Goal: Task Accomplishment & Management: Complete application form

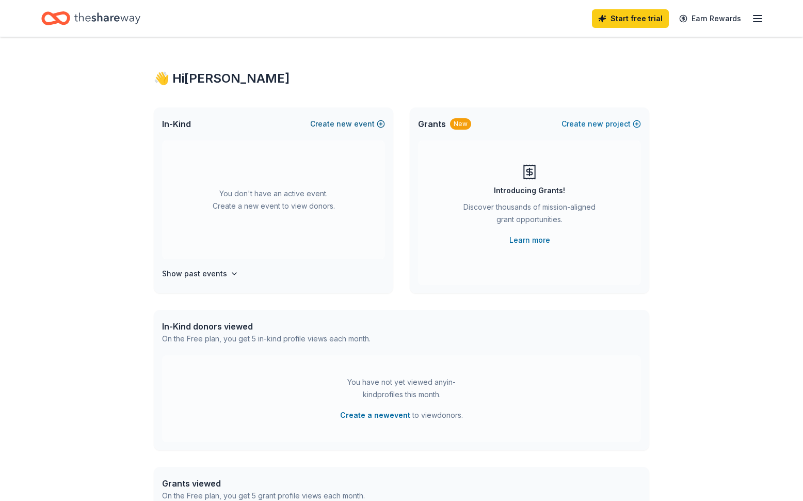
click at [356, 125] on button "Create new event" at bounding box center [347, 124] width 75 height 12
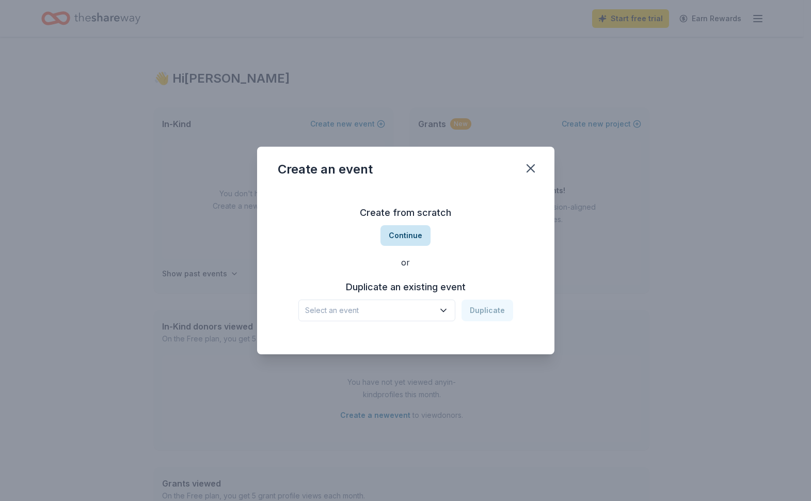
click at [396, 232] on button "Continue" at bounding box center [405, 235] width 50 height 21
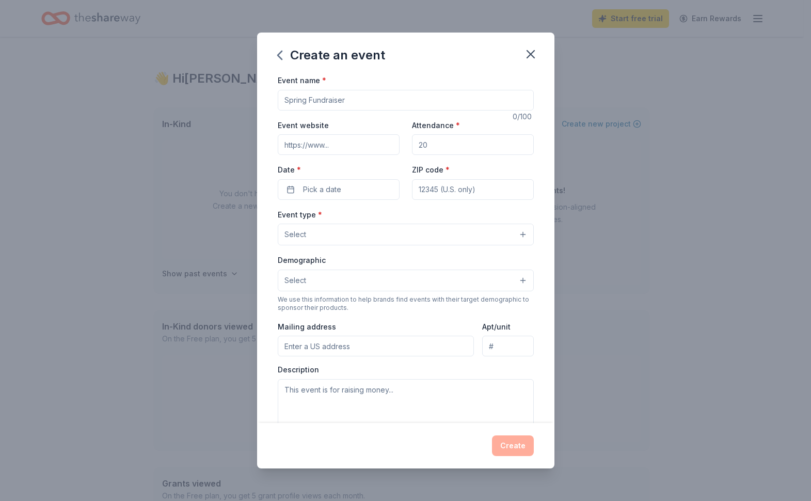
click at [314, 99] on input "Event name *" at bounding box center [406, 100] width 256 height 21
drag, startPoint x: 344, startPoint y: 102, endPoint x: 259, endPoint y: 101, distance: 85.2
click at [259, 101] on div "Event name * Women United 13 /100 Event website Attendance * Date * Pick a date…" at bounding box center [405, 248] width 297 height 349
type input "United Way Women in Philanthropy Helping Hands Auction"
click at [442, 148] on input "Attendance *" at bounding box center [473, 144] width 122 height 21
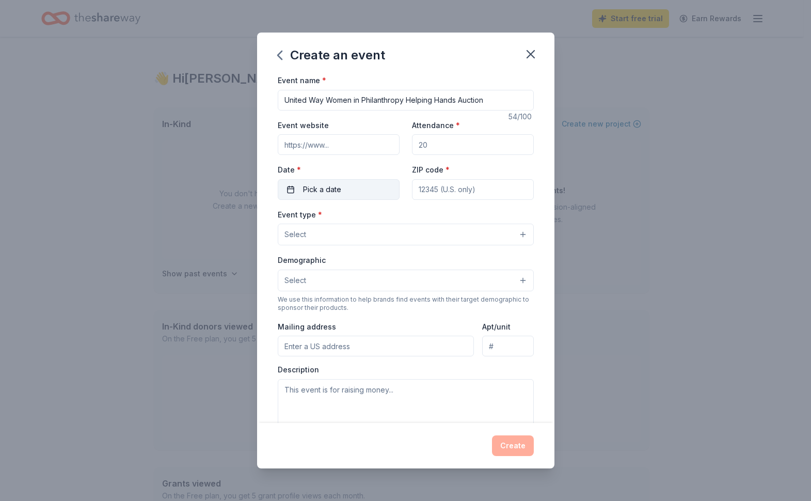
click at [339, 190] on span "Pick a date" at bounding box center [322, 189] width 38 height 12
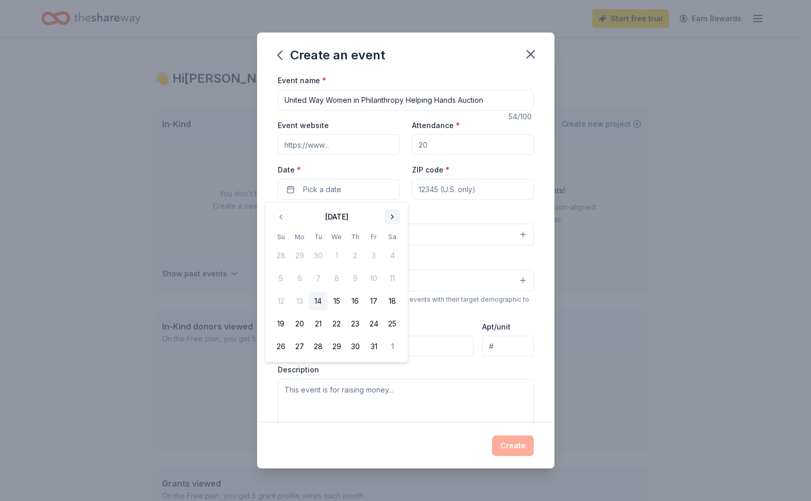
click at [392, 216] on button "Go to next month" at bounding box center [392, 217] width 14 height 14
click at [280, 217] on button "Go to previous month" at bounding box center [281, 217] width 14 height 14
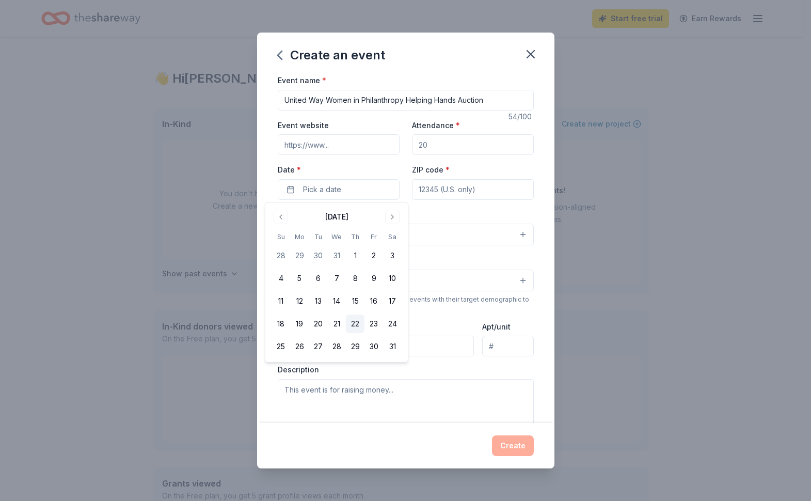
click at [357, 323] on button "22" at bounding box center [355, 323] width 19 height 19
click at [463, 190] on input "ZIP code *" at bounding box center [473, 189] width 122 height 21
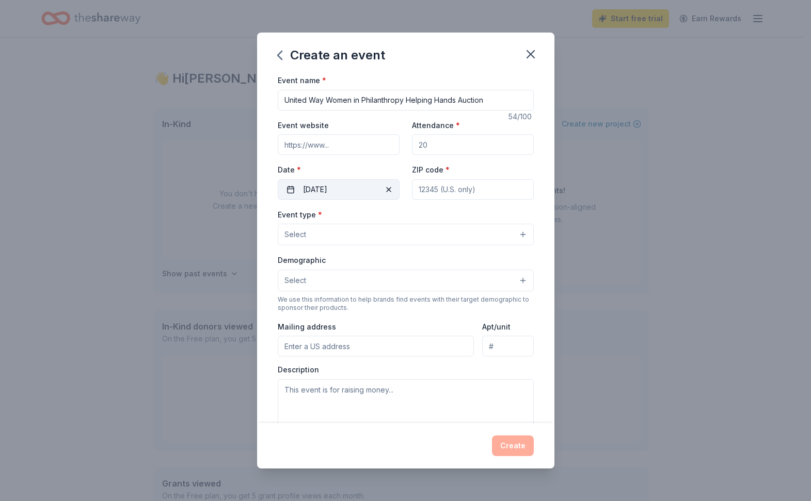
click at [341, 185] on button "01/22/2026" at bounding box center [339, 189] width 122 height 21
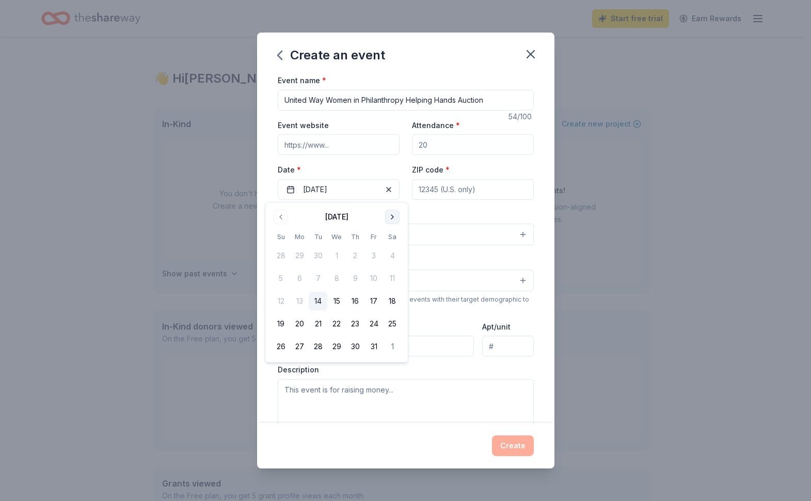
click at [389, 221] on button "Go to next month" at bounding box center [392, 217] width 14 height 14
click at [355, 325] on button "22" at bounding box center [355, 323] width 19 height 19
click at [357, 324] on button "22" at bounding box center [355, 323] width 19 height 19
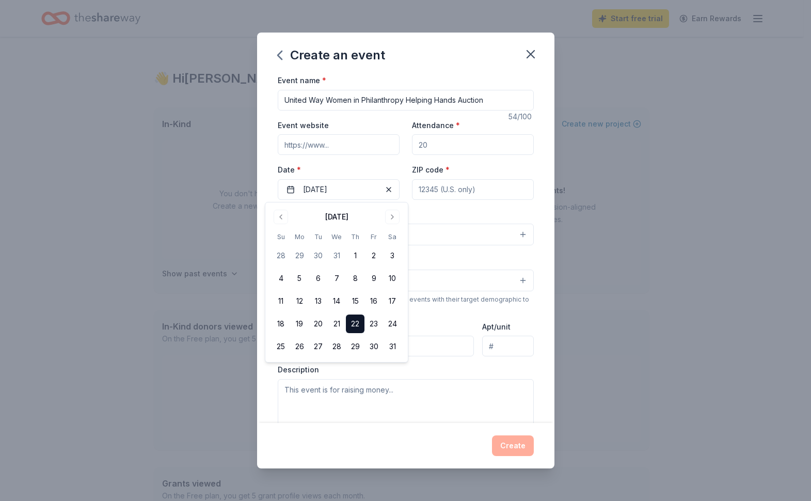
click at [466, 217] on div "Event type * Select" at bounding box center [406, 227] width 256 height 38
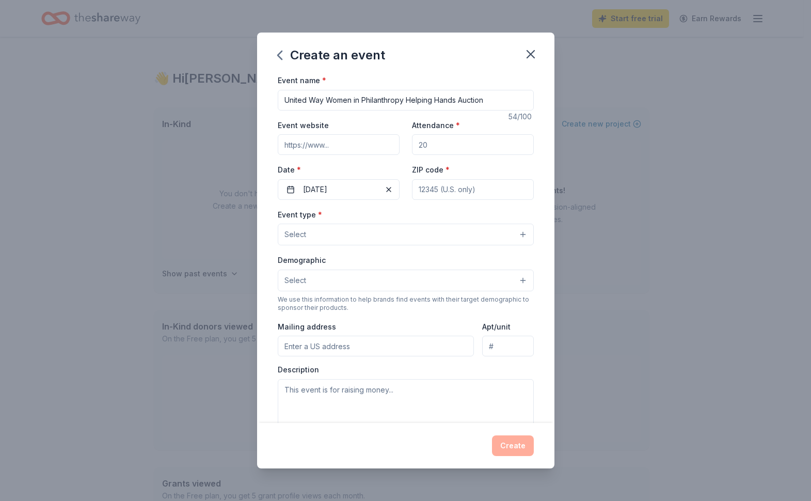
click at [518, 233] on button "Select" at bounding box center [406, 235] width 256 height 22
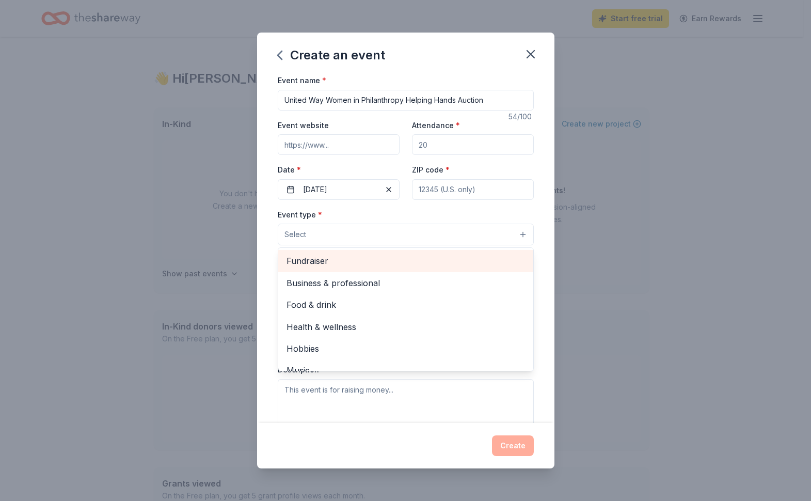
click at [319, 262] on span "Fundraiser" at bounding box center [406, 260] width 238 height 13
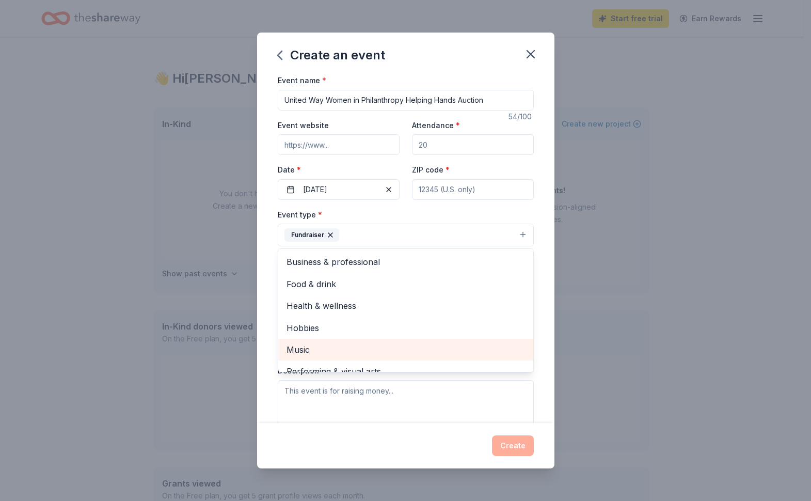
scroll to position [12, 0]
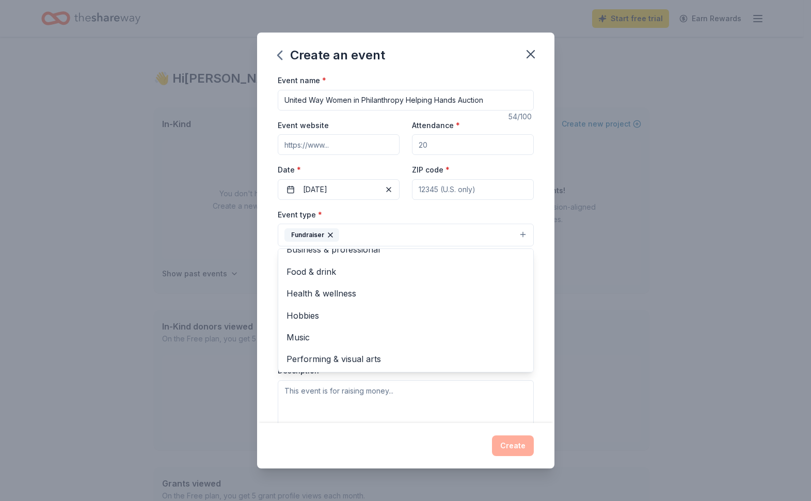
click at [538, 257] on div "Event name * United Way Women in Philanthropy Helping Hands Auction 54 /100 Eve…" at bounding box center [405, 248] width 297 height 349
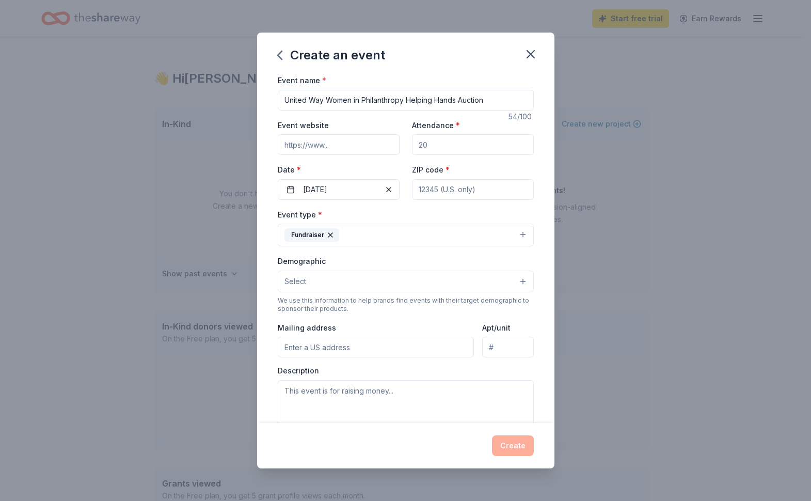
click at [518, 282] on button "Select" at bounding box center [406, 282] width 256 height 22
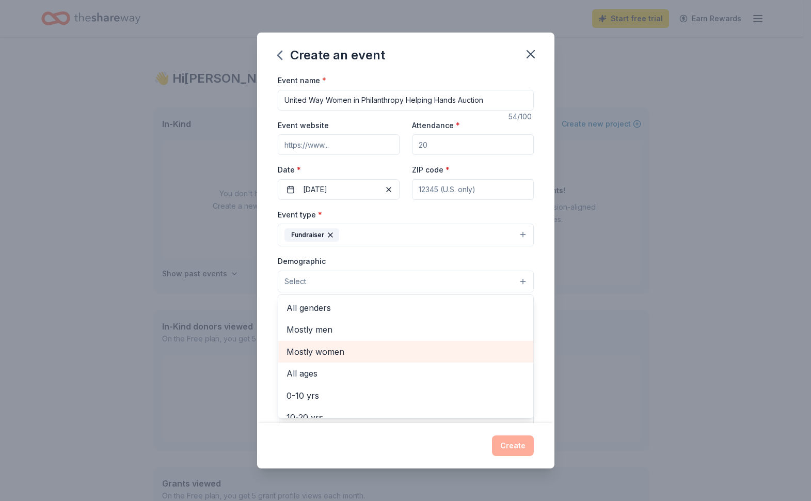
click at [333, 357] on span "Mostly women" at bounding box center [406, 351] width 238 height 13
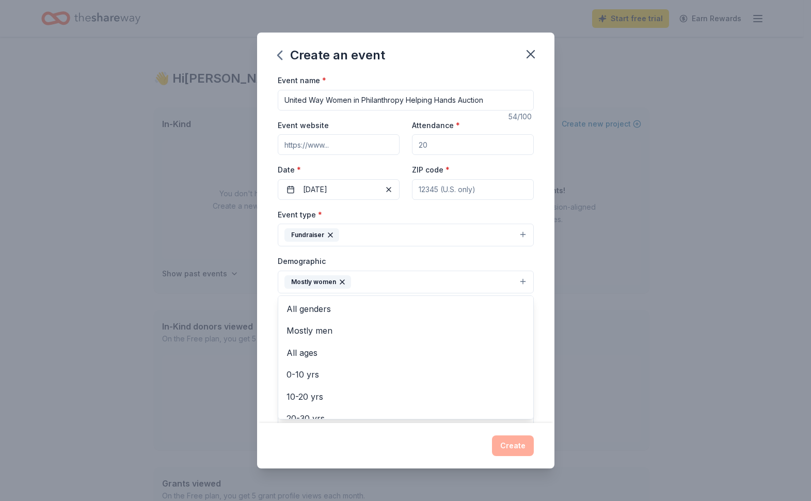
click at [546, 364] on div "Event name * United Way Women in Philanthropy Helping Hands Auction 54 /100 Eve…" at bounding box center [405, 248] width 297 height 349
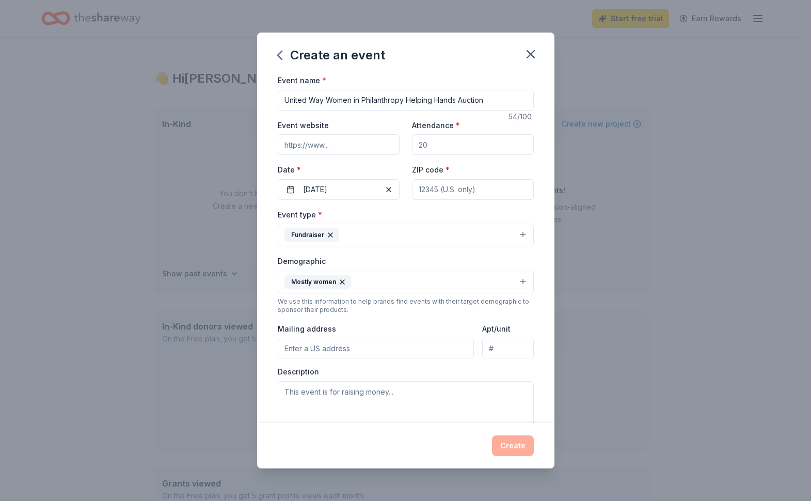
click at [458, 284] on button "Mostly women" at bounding box center [406, 282] width 256 height 23
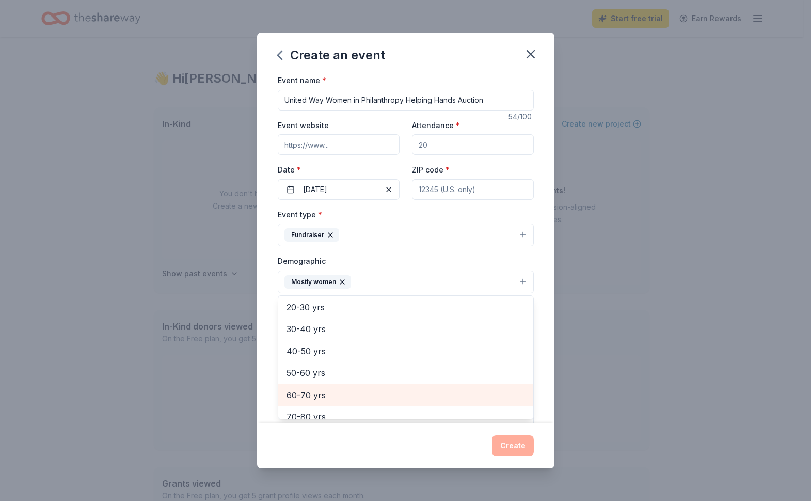
scroll to position [92, 0]
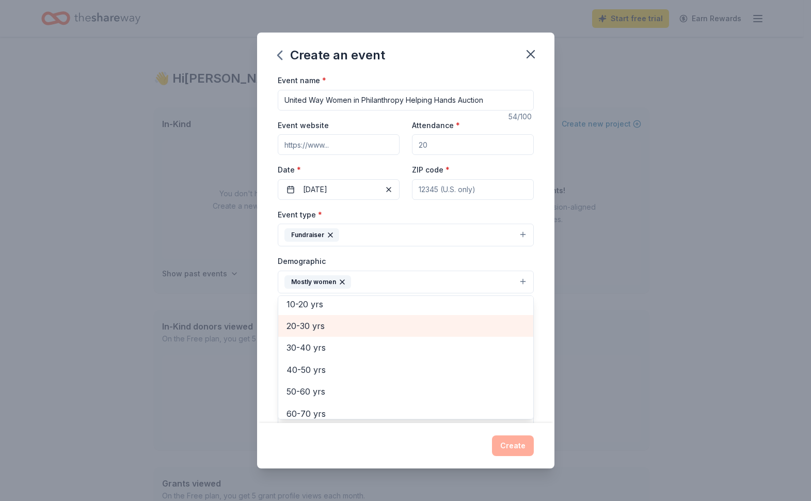
click at [311, 327] on span "20-30 yrs" at bounding box center [406, 325] width 238 height 13
click at [312, 331] on span "30-40 yrs" at bounding box center [406, 325] width 238 height 13
click at [313, 331] on span "40-50 yrs" at bounding box center [406, 325] width 238 height 13
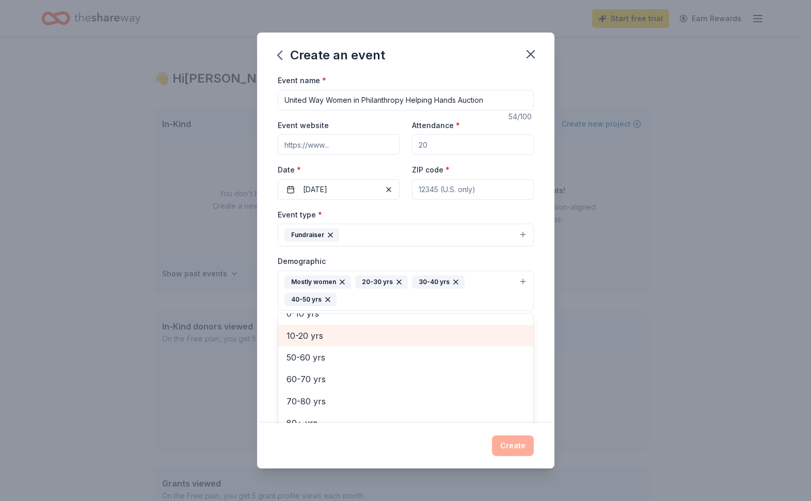
scroll to position [78, 0]
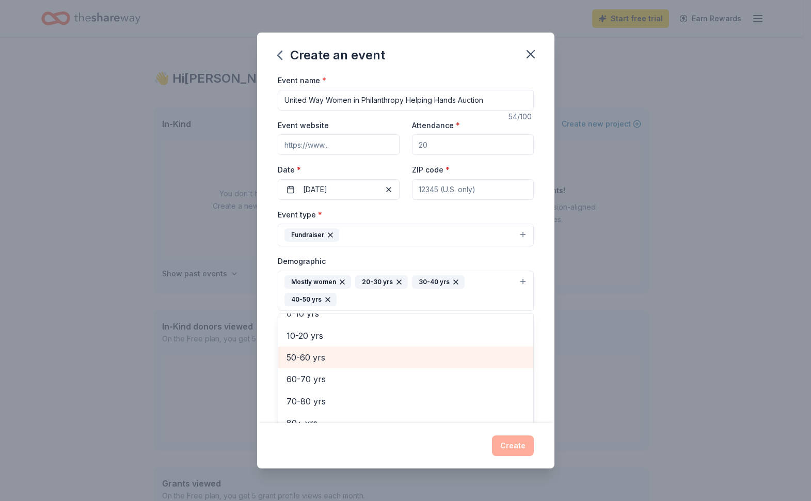
click at [309, 356] on span "50-60 yrs" at bounding box center [406, 357] width 238 height 13
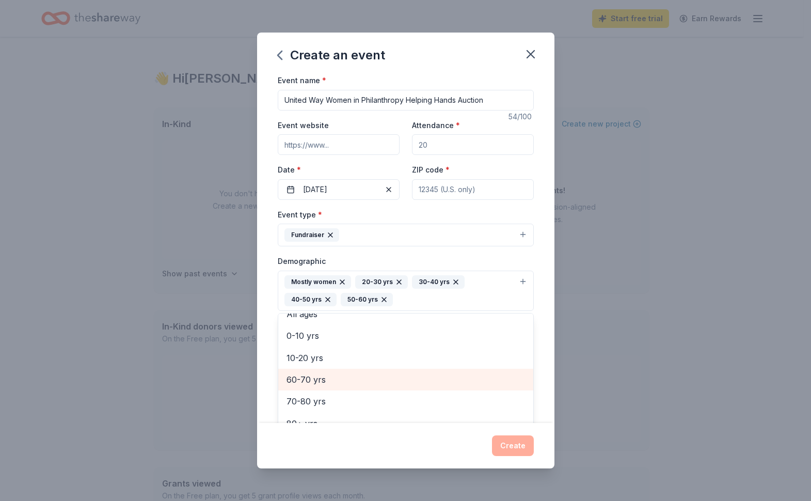
click at [306, 377] on span "60-70 yrs" at bounding box center [406, 379] width 238 height 13
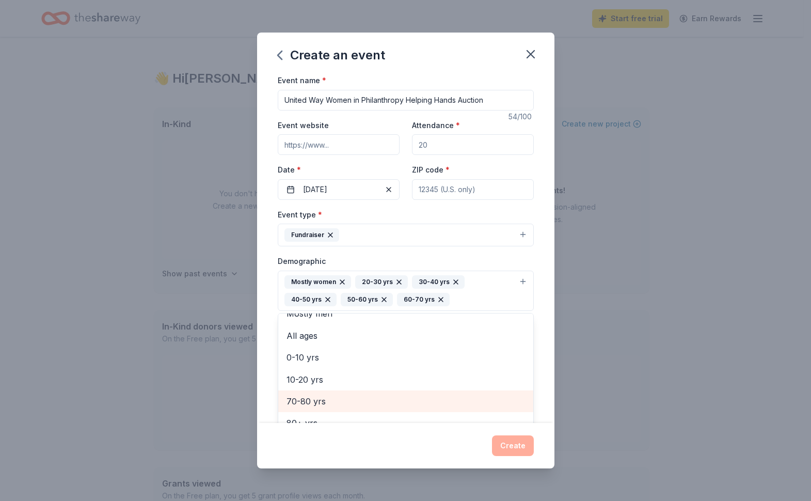
click at [298, 400] on span "70-80 yrs" at bounding box center [406, 400] width 238 height 13
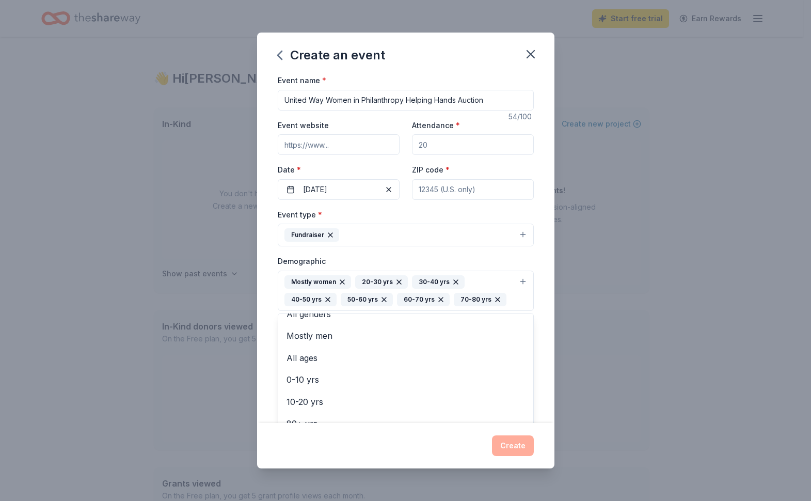
click at [357, 235] on div "Event type * Fundraiser Demographic Mostly women 20-30 yrs 30-40 yrs 40-50 yrs …" at bounding box center [406, 326] width 256 height 237
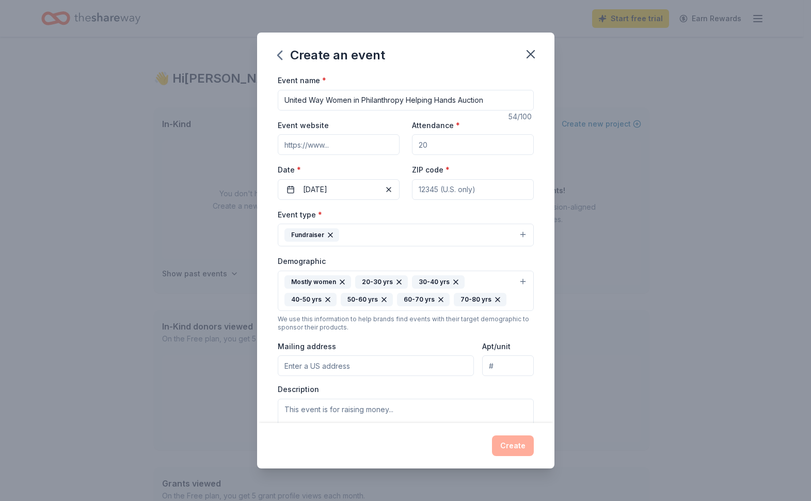
click at [330, 366] on input "Mailing address" at bounding box center [376, 365] width 197 height 21
click at [432, 191] on input "ZIP code *" at bounding box center [473, 189] width 122 height 21
type input "68508"
click at [335, 363] on input "Mailing address" at bounding box center [376, 365] width 197 height 21
click at [326, 370] on input "Mailing address" at bounding box center [376, 365] width 197 height 21
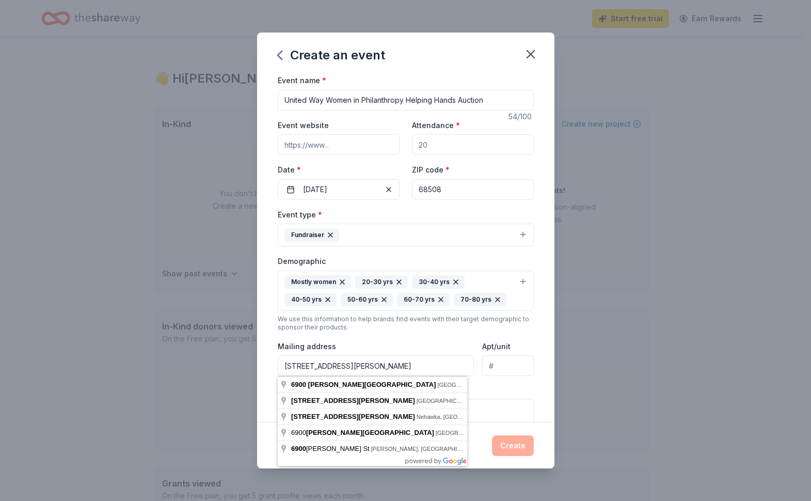
type input "6900 Van DOrn Street"
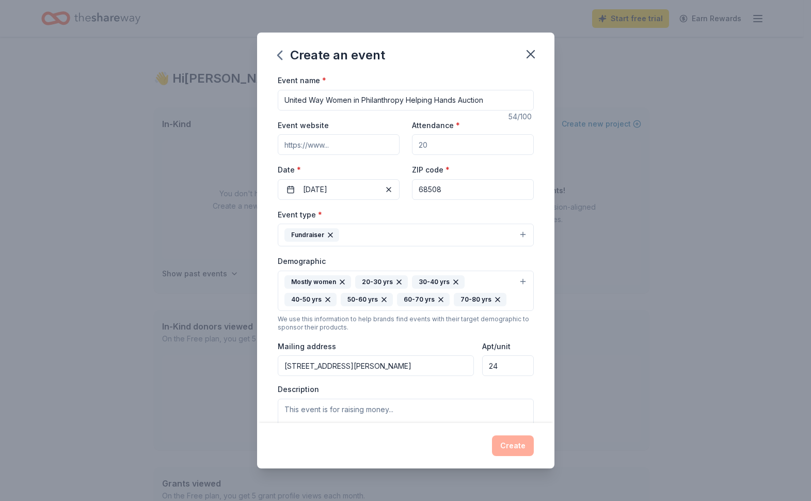
type input "24"
click at [324, 365] on input "6900 Van DOrn Street" at bounding box center [376, 365] width 197 height 21
type input "6900 Van Dorn Street, Lincoln, NE, 68506"
click at [359, 412] on textarea at bounding box center [406, 422] width 256 height 46
click at [458, 145] on input "Attendance *" at bounding box center [473, 144] width 122 height 21
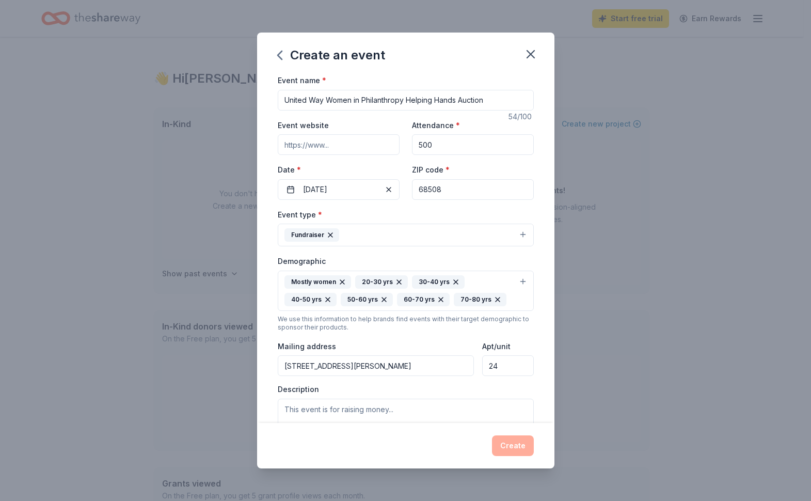
type input "500"
click at [356, 404] on textarea at bounding box center [406, 422] width 256 height 46
paste textarea "Every January, United Way’s Women in Philanthropy hosts the Helping Hands Aucti…"
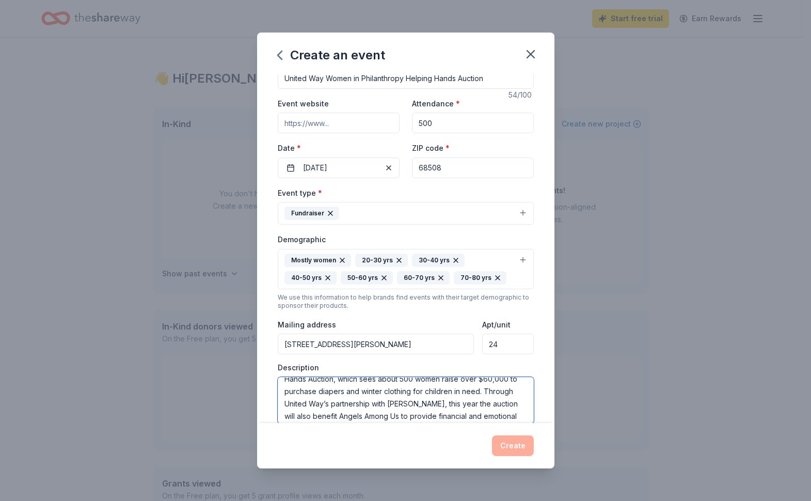
scroll to position [0, 0]
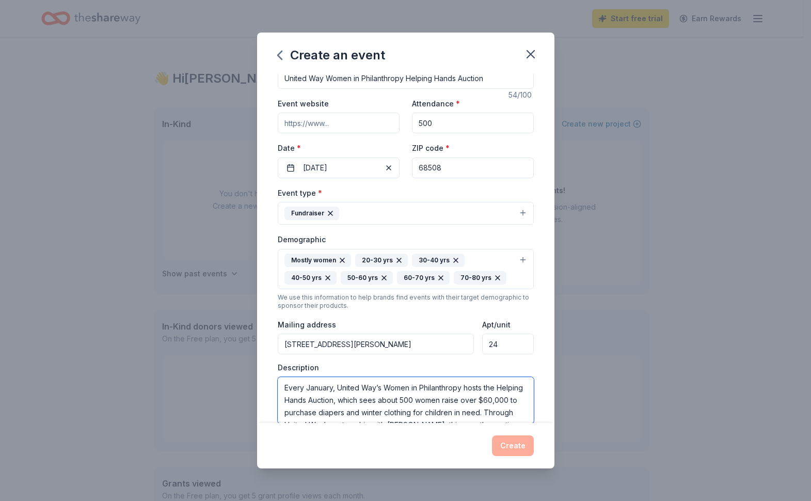
click at [415, 386] on textarea "Every January, United Way’s Women in Philanthropy hosts the Helping Hands Aucti…" at bounding box center [406, 400] width 256 height 46
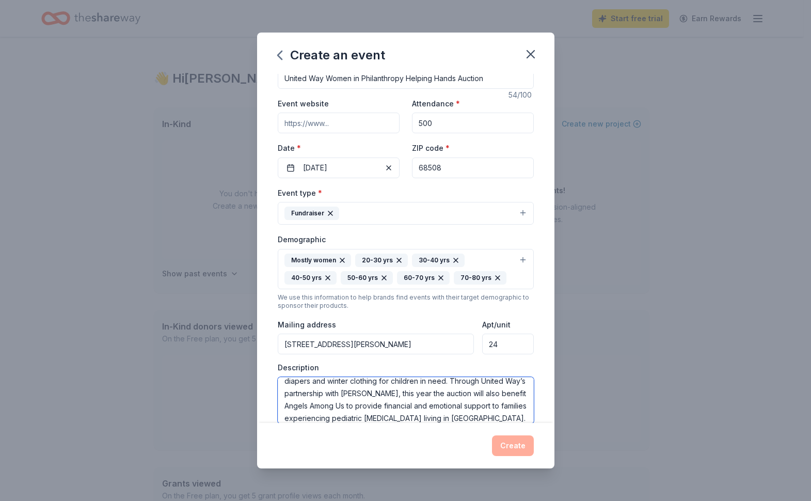
scroll to position [44, 0]
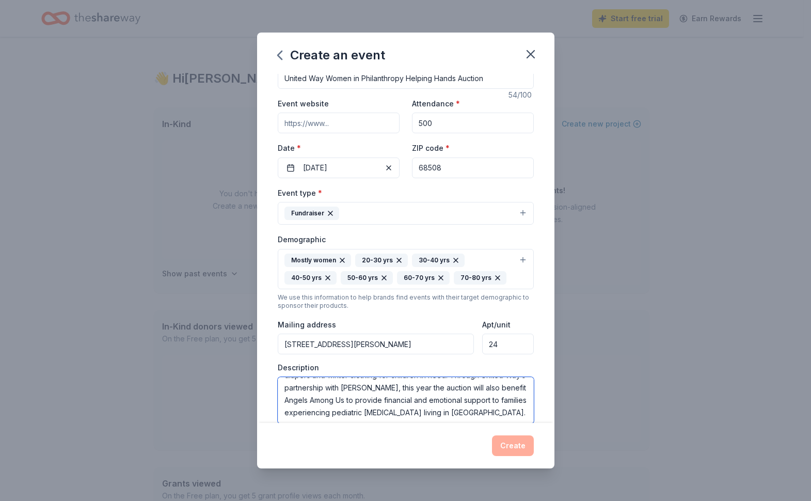
type textarea "Every January, United Way’s Women in Philanthropy hosts the Helping Hands Aucti…"
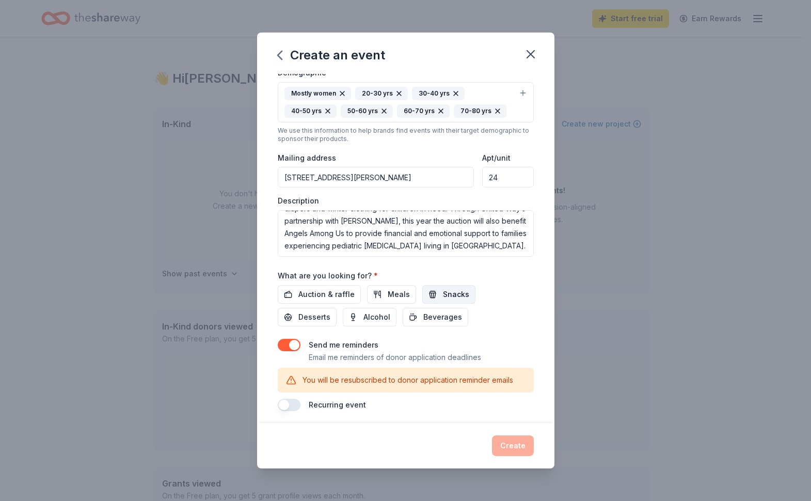
scroll to position [193, 0]
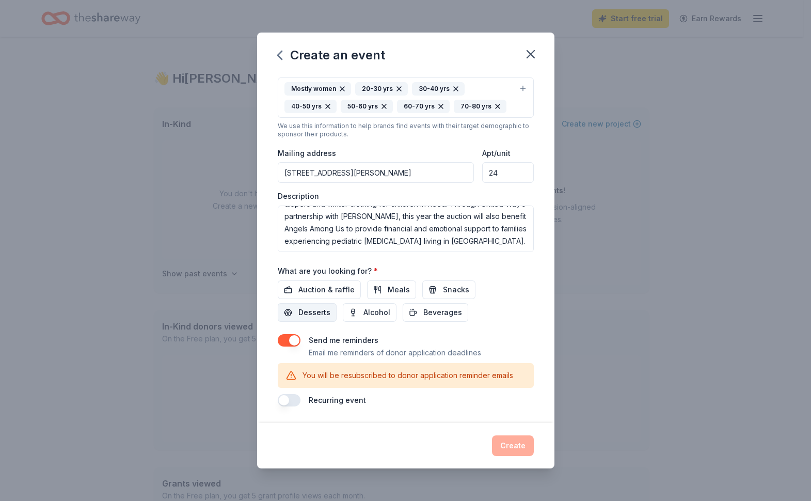
click at [320, 313] on span "Desserts" at bounding box center [314, 312] width 32 height 12
click at [326, 283] on span "Auction & raffle" at bounding box center [326, 289] width 56 height 12
click at [391, 311] on button "Alcohol" at bounding box center [370, 312] width 54 height 19
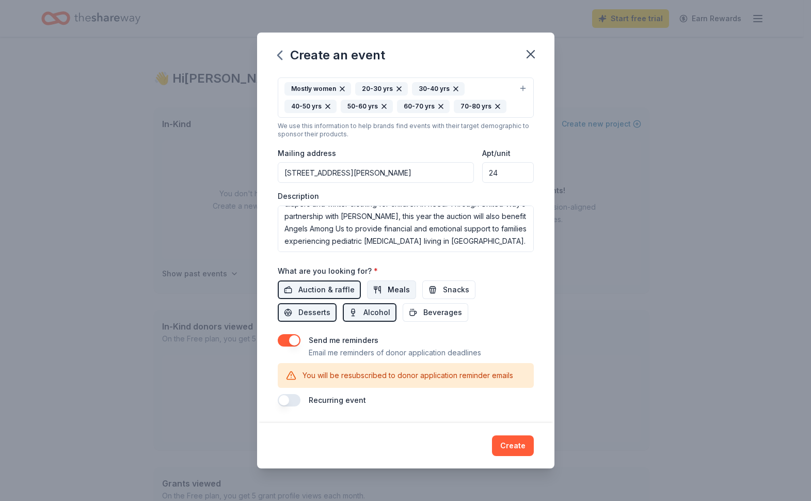
click at [395, 291] on span "Meals" at bounding box center [399, 289] width 22 height 12
click at [287, 401] on button "button" at bounding box center [289, 400] width 23 height 12
click at [406, 417] on p "This is a recurring event. The next event is in:" at bounding box center [386, 412] width 155 height 12
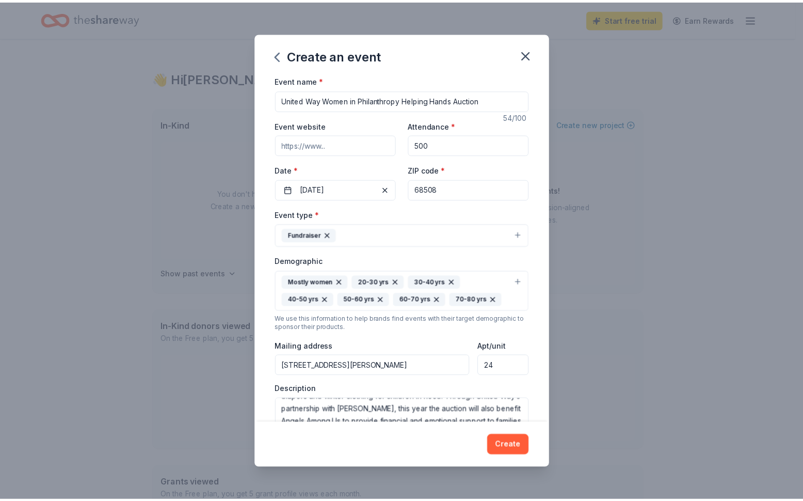
scroll to position [50, 0]
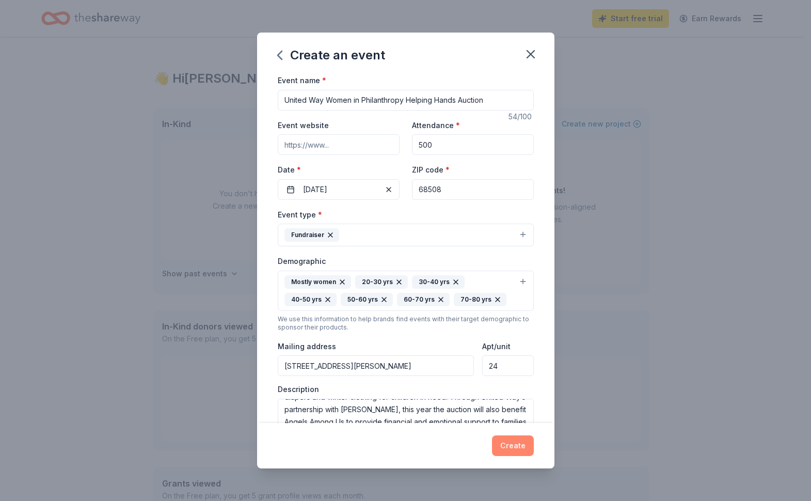
click at [519, 449] on button "Create" at bounding box center [513, 445] width 42 height 21
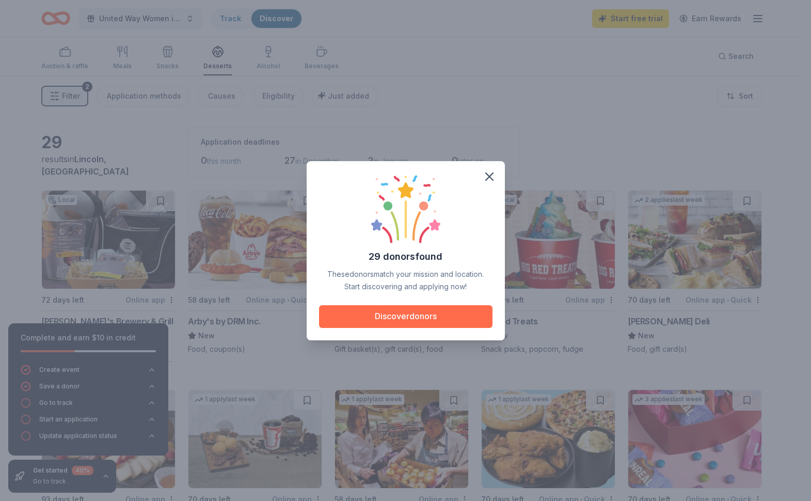
click at [396, 315] on button "Discover donors" at bounding box center [405, 316] width 173 height 23
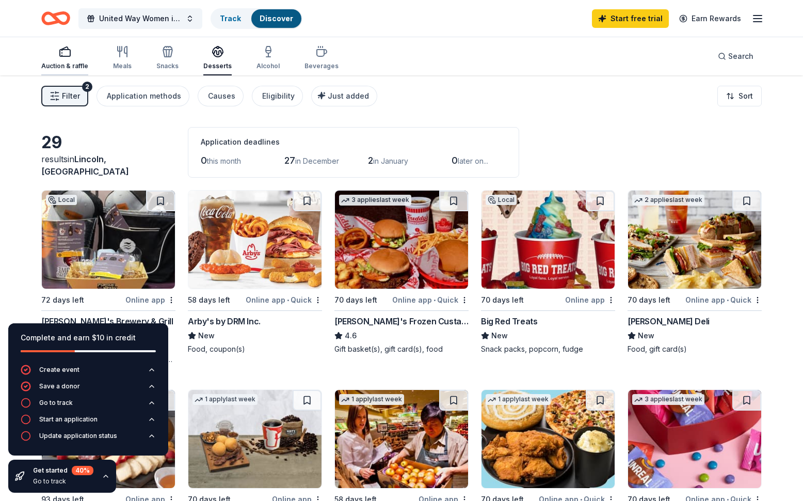
click at [62, 57] on icon "button" at bounding box center [65, 51] width 12 height 12
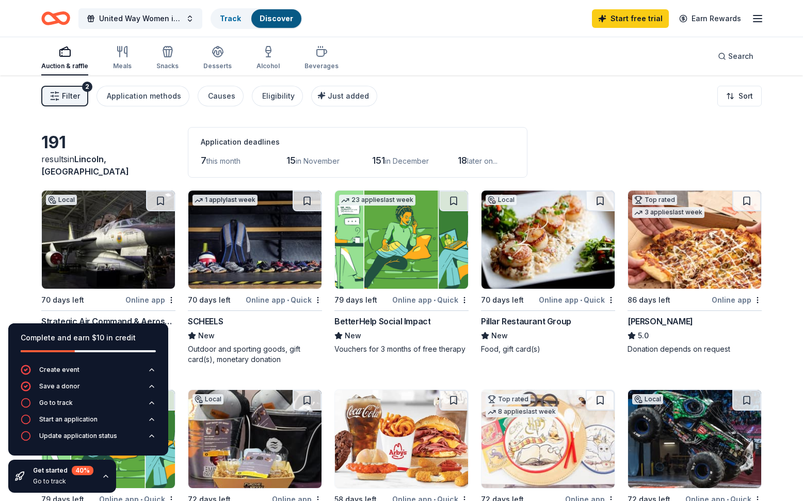
click at [757, 17] on icon "button" at bounding box center [758, 18] width 12 height 12
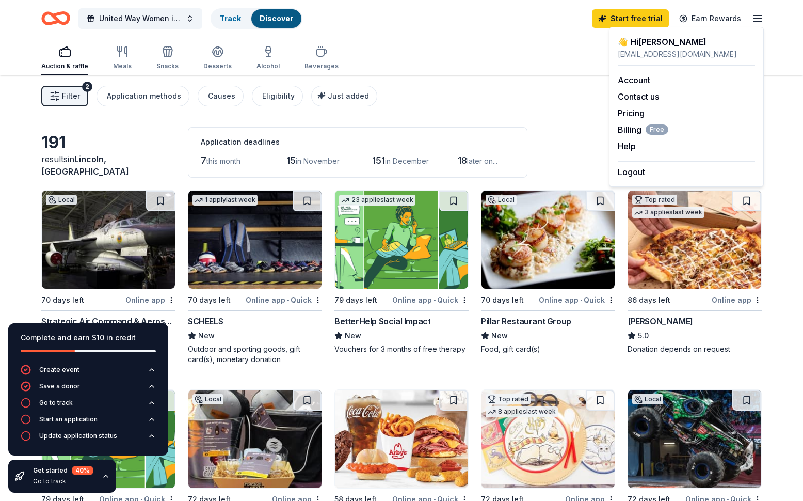
click at [757, 17] on icon "button" at bounding box center [758, 18] width 12 height 12
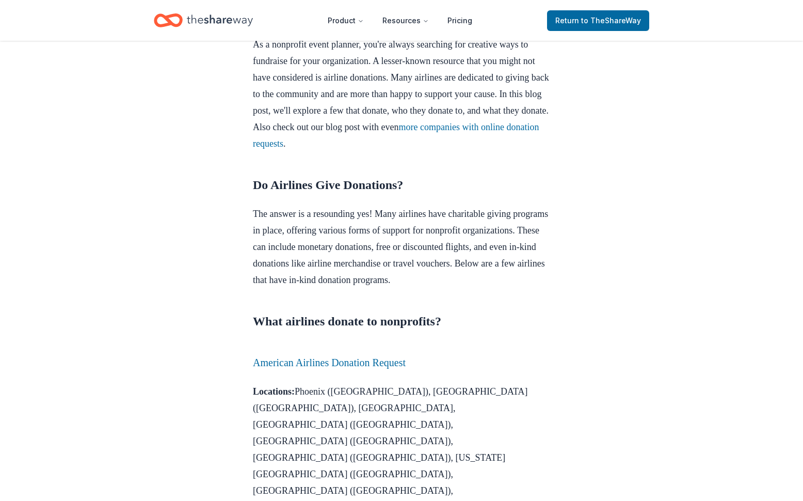
scroll to position [413, 0]
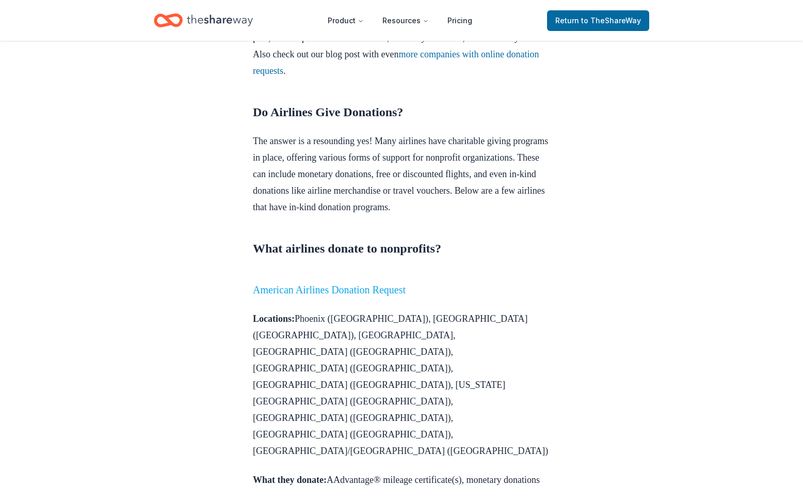
click at [379, 295] on link "American Airlines Donation Request" at bounding box center [329, 289] width 153 height 11
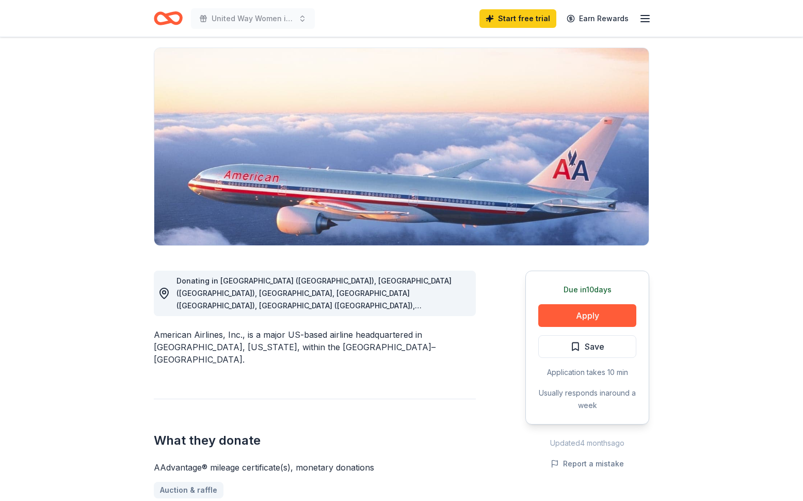
scroll to position [103, 0]
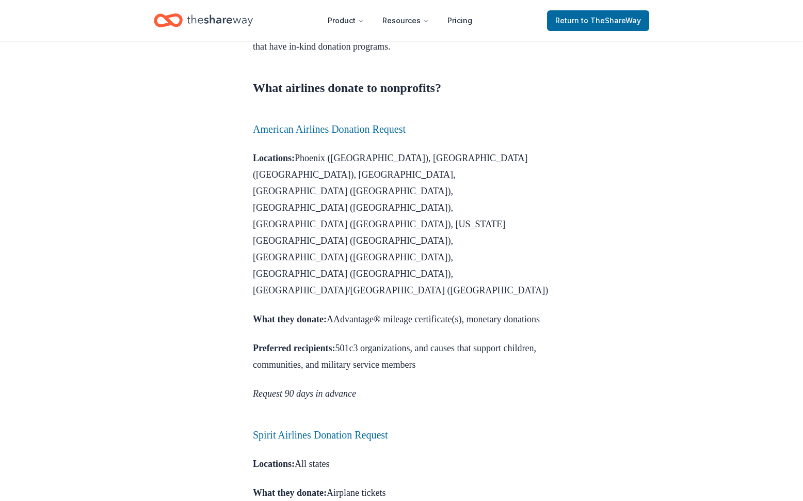
scroll to position [619, 0]
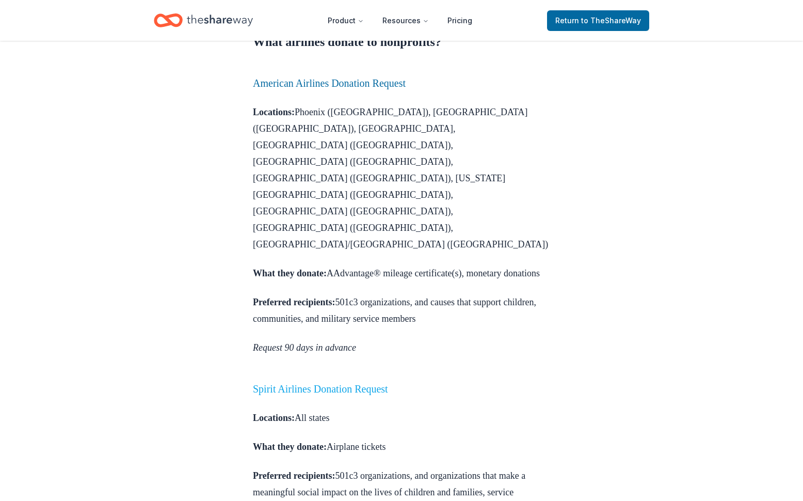
click at [324, 383] on link "Spirit Airlines Donation Request" at bounding box center [320, 388] width 135 height 11
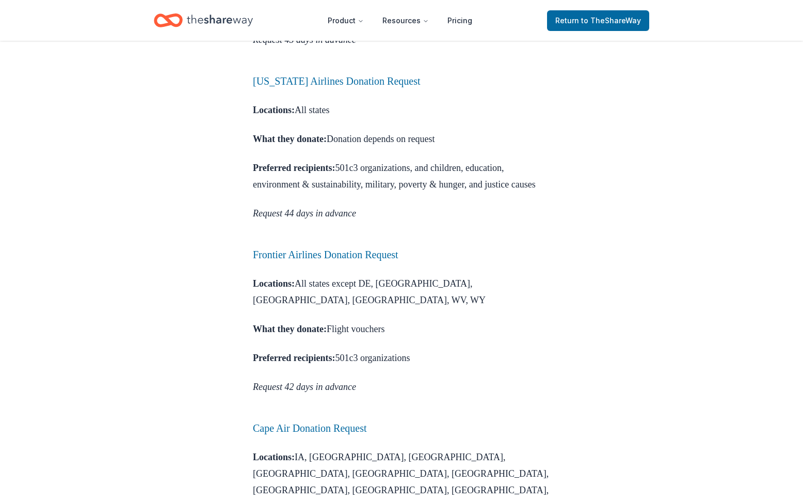
scroll to position [1497, 0]
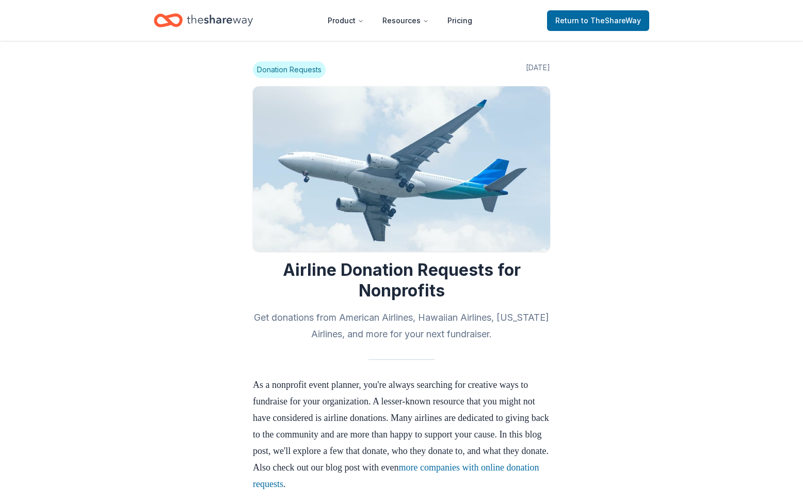
scroll to position [1501, 0]
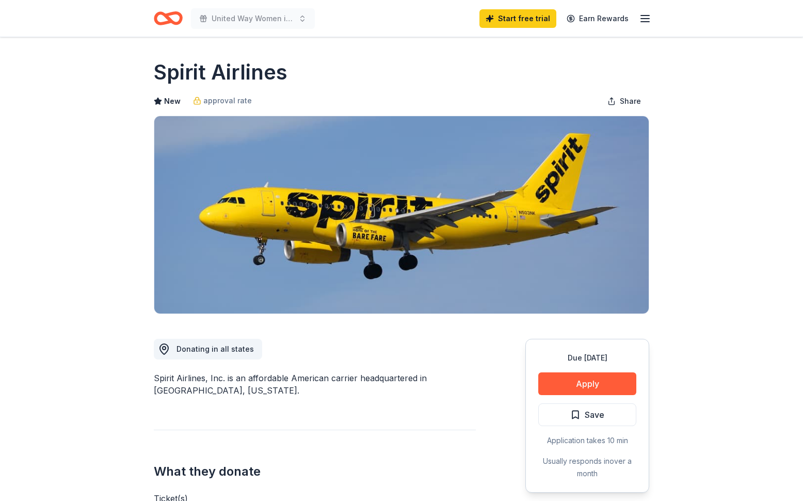
click at [652, 19] on div "United Way Women in Philanthropy Helping Hands Auction Start free trial Earn Re…" at bounding box center [401, 18] width 529 height 37
click at [649, 19] on icon "button" at bounding box center [645, 18] width 12 height 12
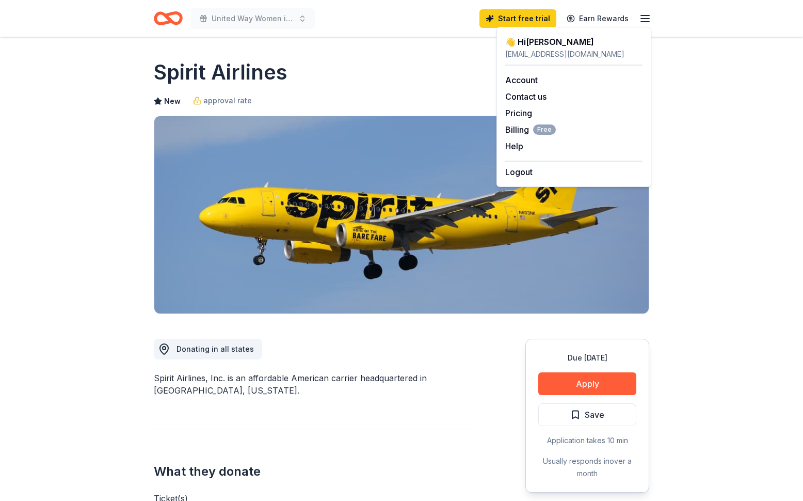
click at [168, 20] on icon "Home" at bounding box center [173, 18] width 16 height 10
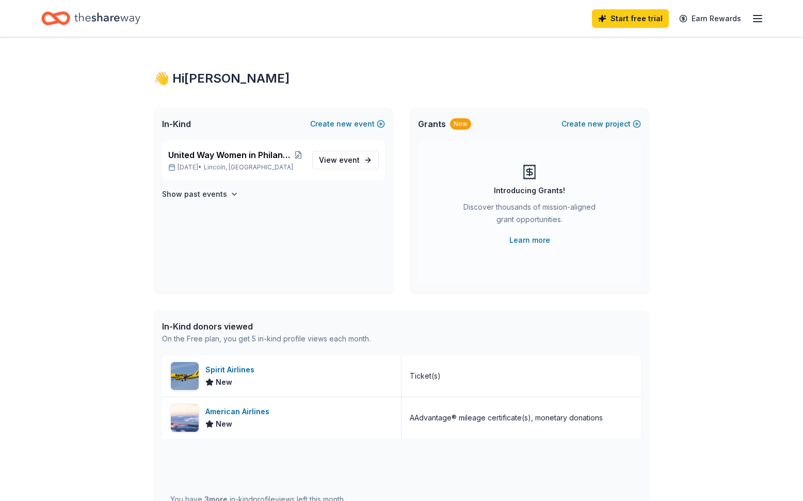
click at [94, 23] on icon "Home" at bounding box center [107, 18] width 66 height 21
click at [531, 242] on link "Learn more" at bounding box center [530, 240] width 41 height 12
